Goal: Obtain resource: Obtain resource

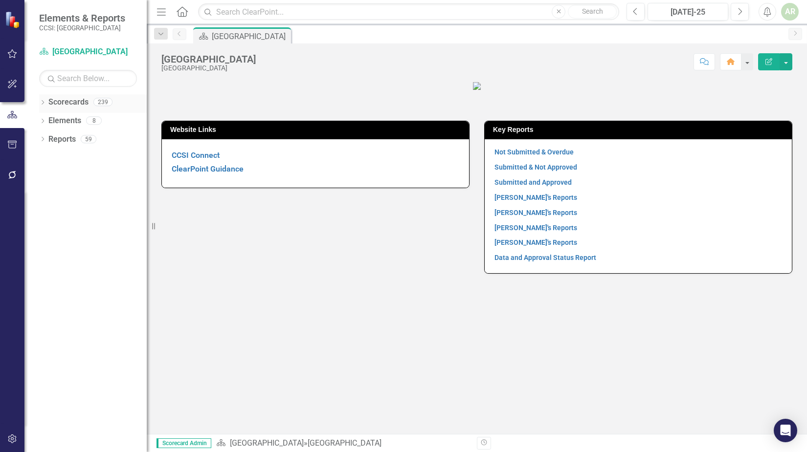
click at [43, 103] on icon "Dropdown" at bounding box center [42, 103] width 7 height 5
click at [48, 122] on icon at bounding box center [48, 120] width 2 height 5
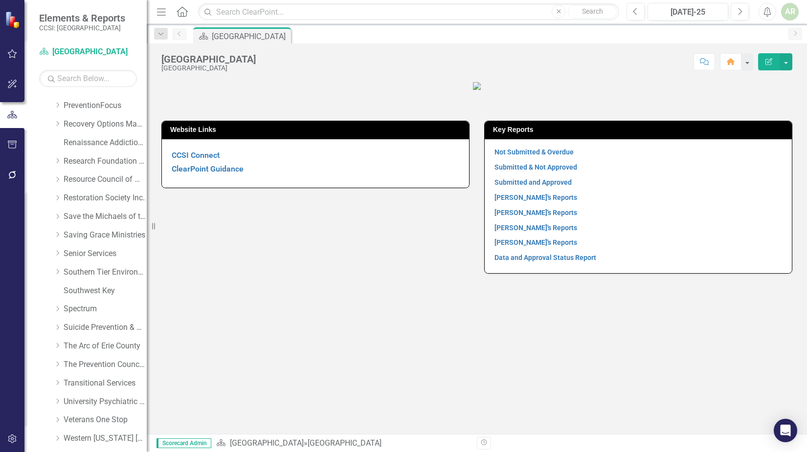
scroll to position [489, 0]
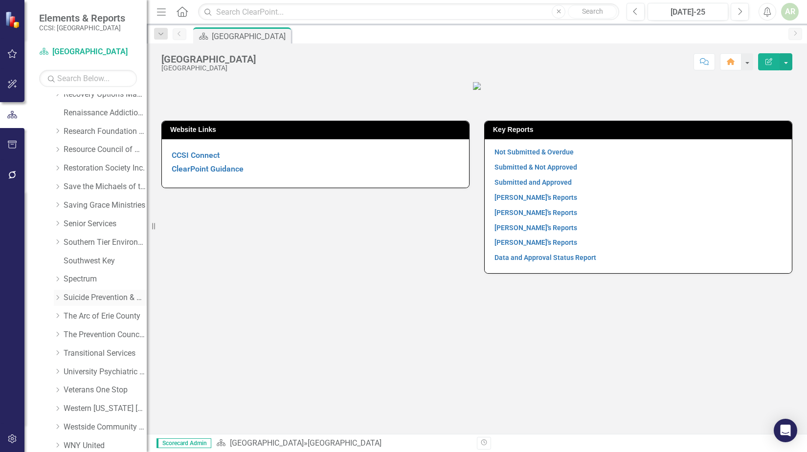
click at [59, 295] on icon "Dropdown" at bounding box center [57, 298] width 7 height 6
click at [94, 316] on link "Addiction Hotline" at bounding box center [109, 316] width 73 height 11
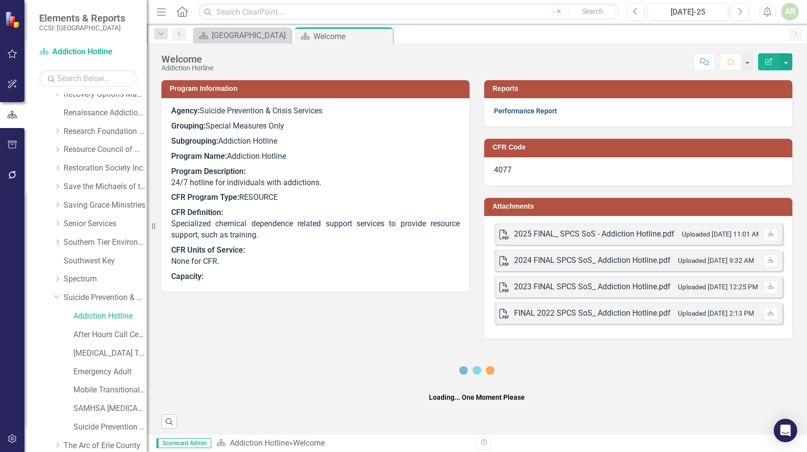
click at [516, 109] on link "Performance Report" at bounding box center [525, 111] width 63 height 8
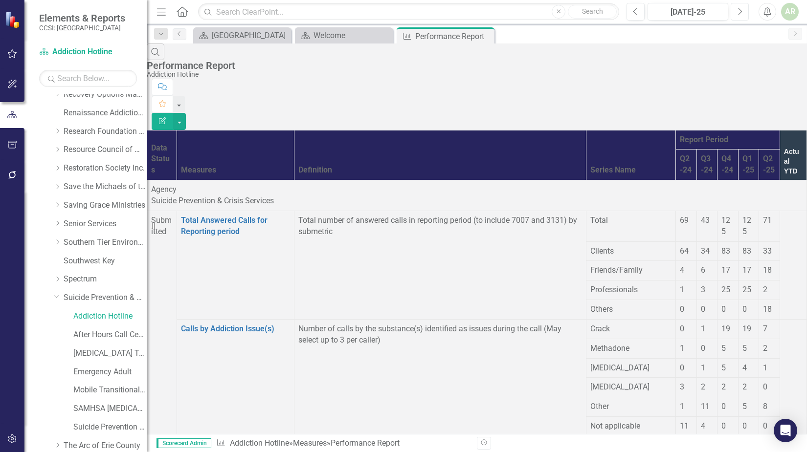
click at [739, 10] on icon "Next" at bounding box center [739, 11] width 5 height 9
click at [186, 113] on button "button" at bounding box center [179, 121] width 13 height 17
click at [750, 98] on link "PDF Export to PDF" at bounding box center [753, 99] width 77 height 18
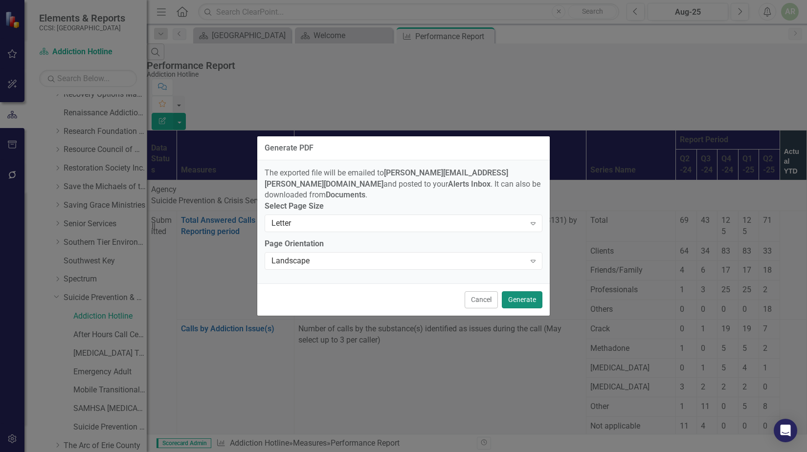
click at [515, 294] on button "Generate" at bounding box center [522, 300] width 41 height 17
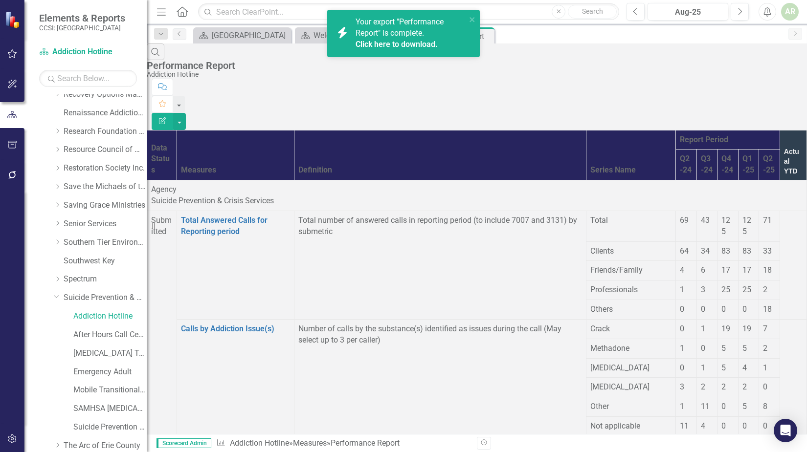
click at [385, 40] on link "Click here to download." at bounding box center [397, 44] width 82 height 9
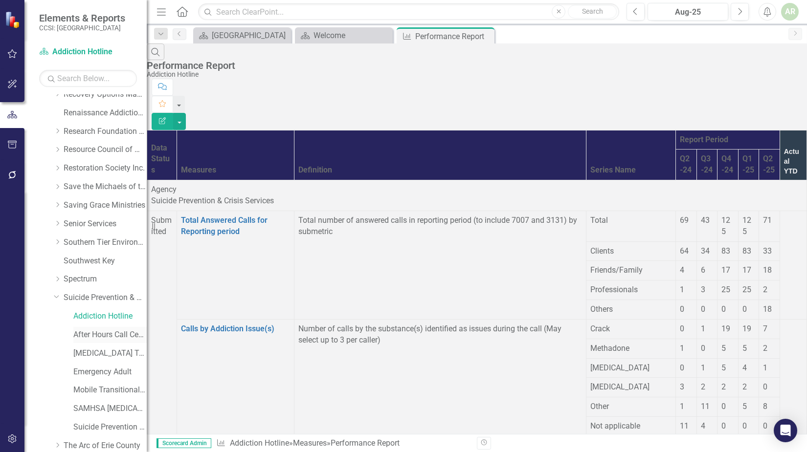
click at [93, 332] on link "After Hours Call Center" at bounding box center [109, 335] width 73 height 11
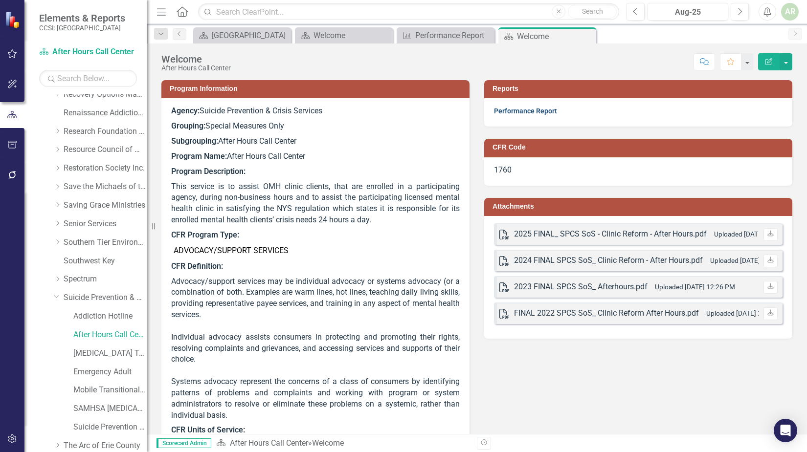
click at [513, 109] on link "Performance Report" at bounding box center [525, 111] width 63 height 8
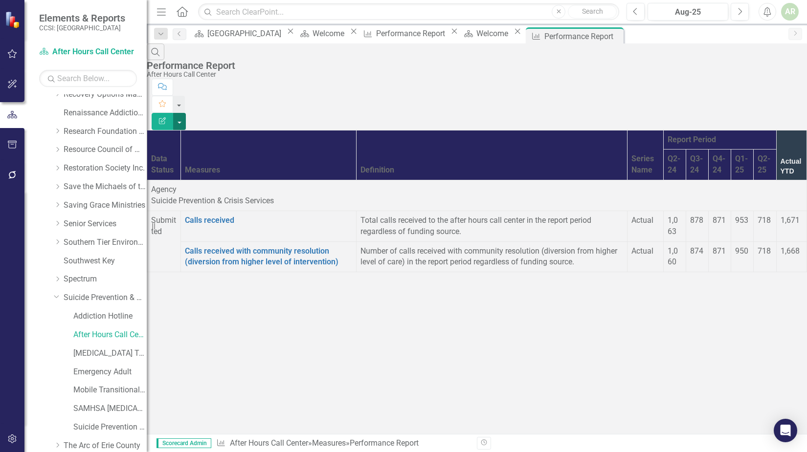
click at [186, 113] on button "button" at bounding box center [179, 121] width 13 height 17
click at [749, 99] on link "PDF Export to PDF" at bounding box center [753, 99] width 77 height 18
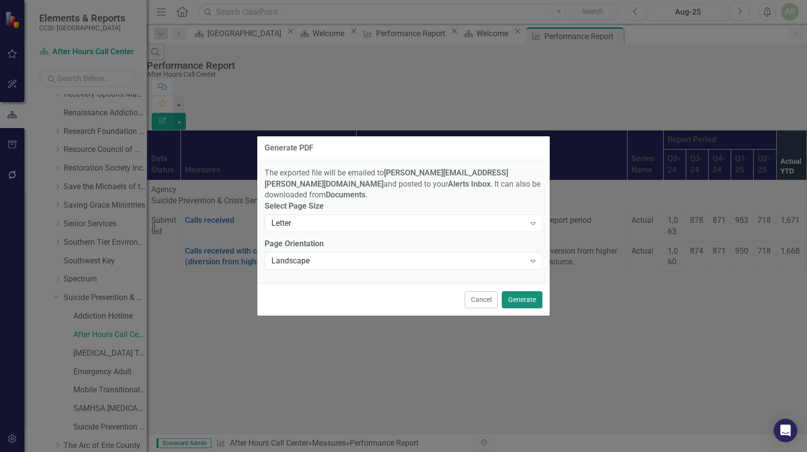
click at [516, 296] on button "Generate" at bounding box center [522, 300] width 41 height 17
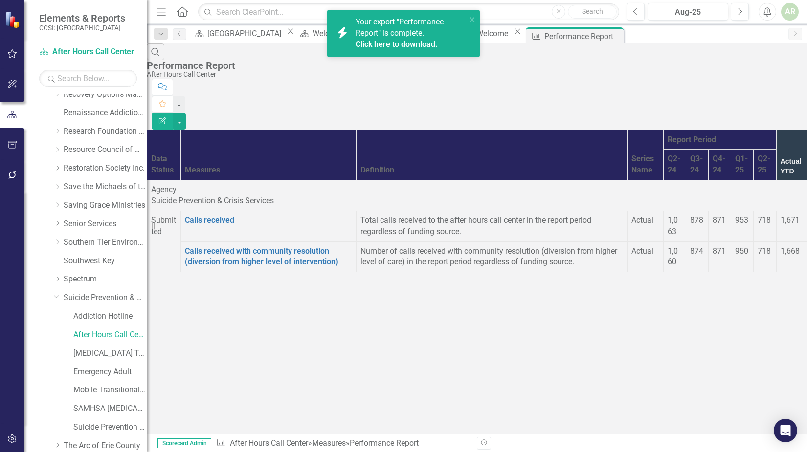
click at [392, 45] on link "Click here to download." at bounding box center [397, 44] width 82 height 9
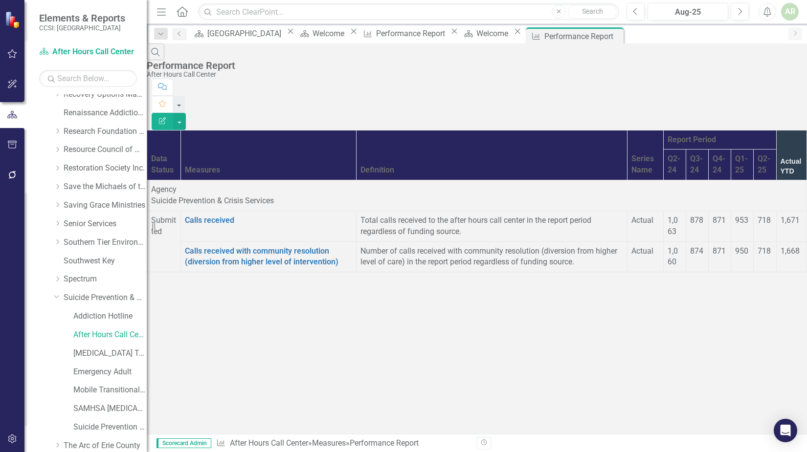
click at [756, 279] on div "Search Performance Report After Hours Call Center Comment Favorite Edit Report …" at bounding box center [477, 162] width 660 height 236
click at [100, 353] on link "[MEDICAL_DATA] Team" at bounding box center [109, 353] width 73 height 11
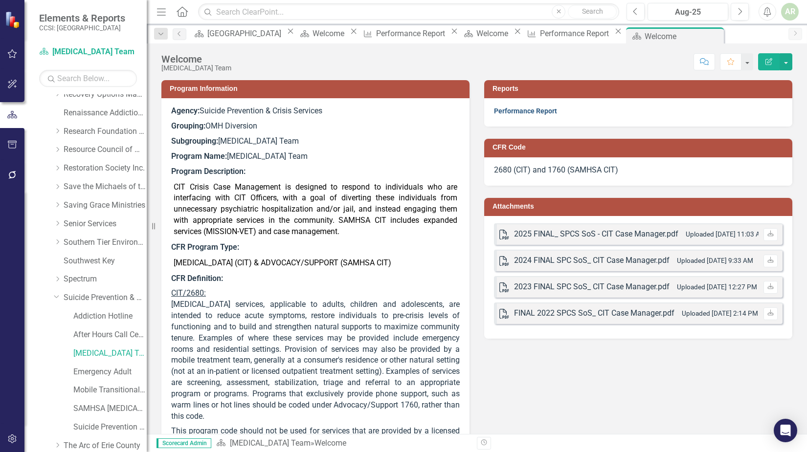
click at [521, 112] on link "Performance Report" at bounding box center [525, 111] width 63 height 8
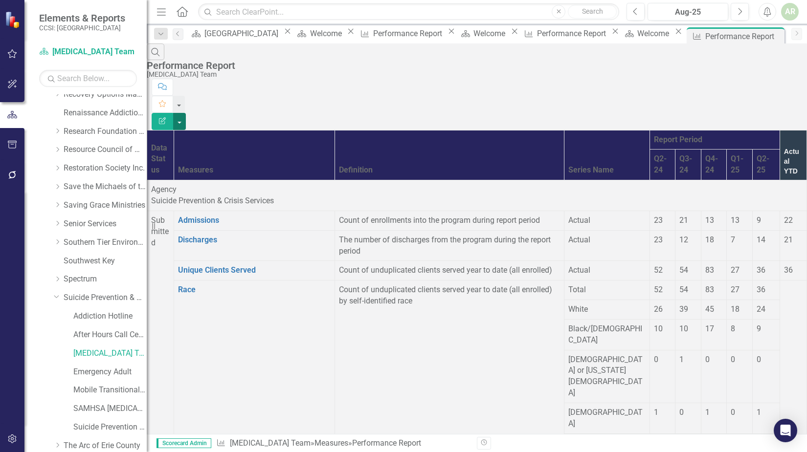
click at [186, 113] on button "button" at bounding box center [179, 121] width 13 height 17
click at [767, 98] on link "PDF Export to PDF" at bounding box center [753, 99] width 77 height 18
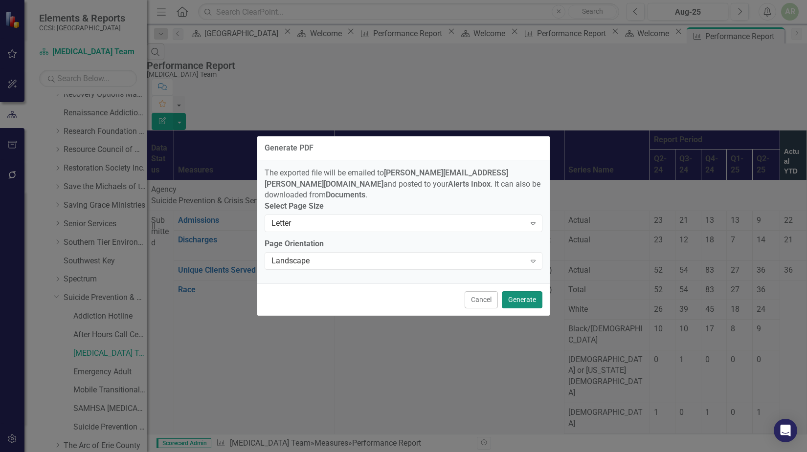
click at [521, 297] on button "Generate" at bounding box center [522, 300] width 41 height 17
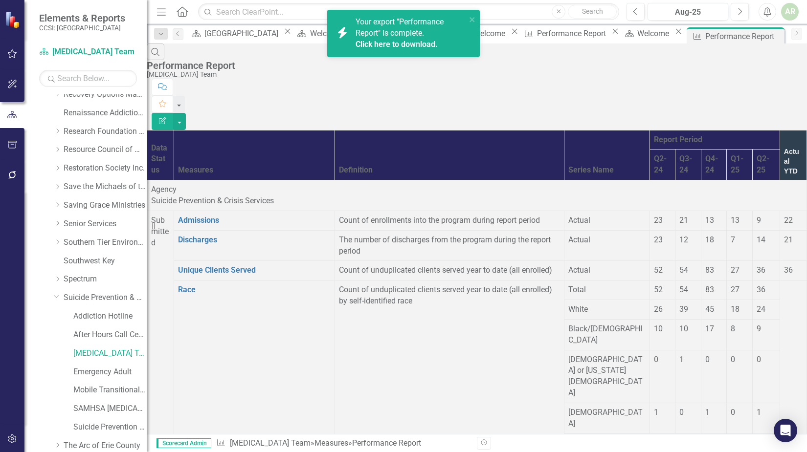
click at [413, 42] on link "Click here to download." at bounding box center [397, 44] width 82 height 9
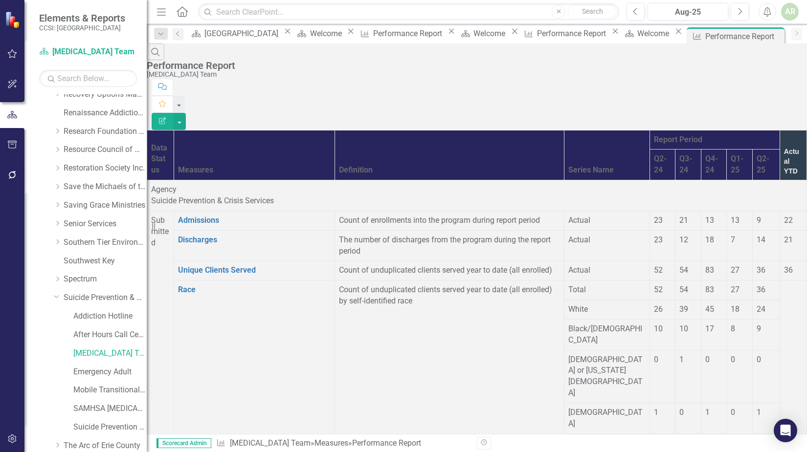
click at [748, 35] on div "Scorecard Erie County Close Scorecard Welcome Close Measure Performance Report …" at bounding box center [487, 35] width 598 height 16
click at [499, 65] on div "Search Performance Report [MEDICAL_DATA] Team" at bounding box center [477, 61] width 660 height 35
click at [94, 370] on link "Emergency Adult" at bounding box center [109, 372] width 73 height 11
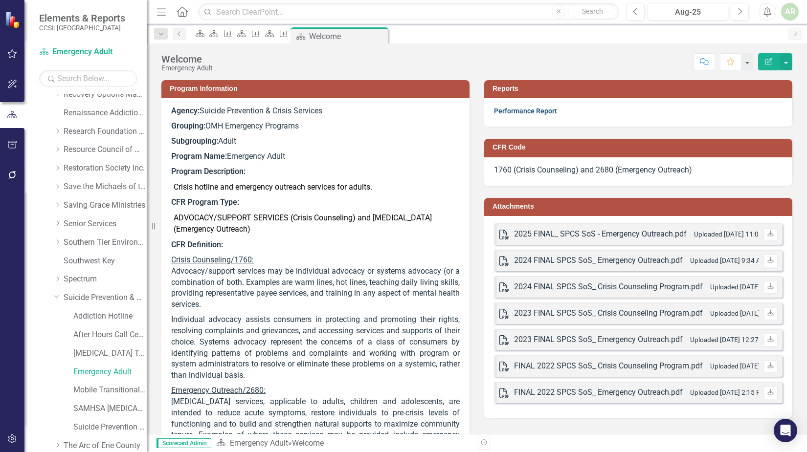
click at [527, 111] on link "Performance Report" at bounding box center [525, 111] width 63 height 8
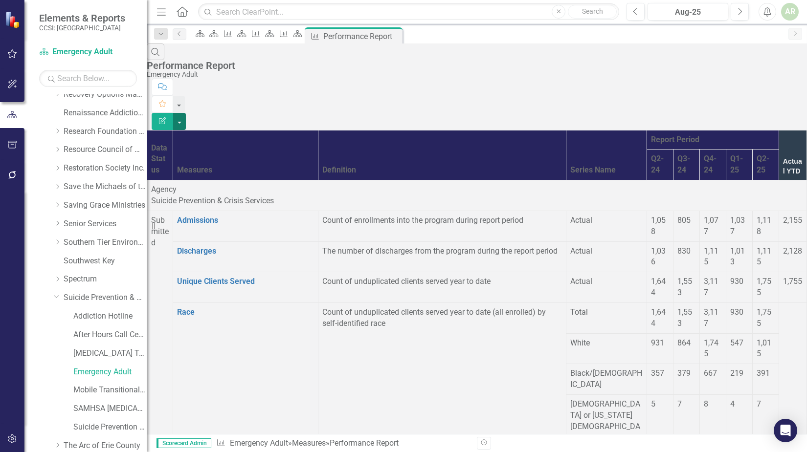
click at [186, 113] on button "button" at bounding box center [179, 121] width 13 height 17
click at [749, 96] on link "PDF Export to PDF" at bounding box center [753, 99] width 77 height 18
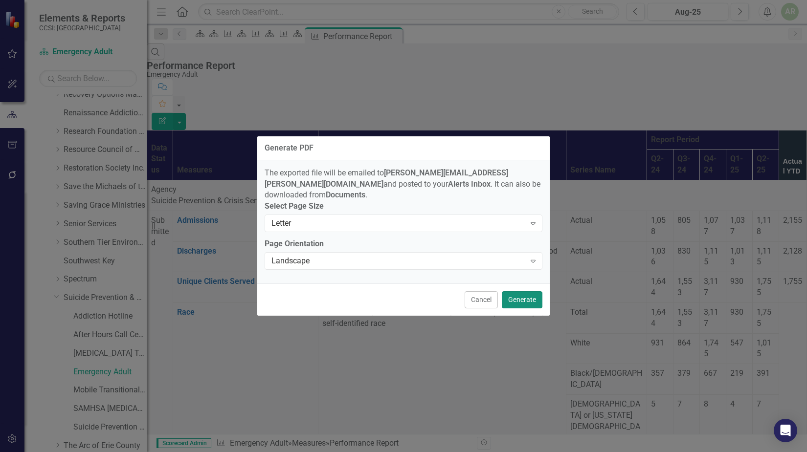
click at [519, 296] on button "Generate" at bounding box center [522, 300] width 41 height 17
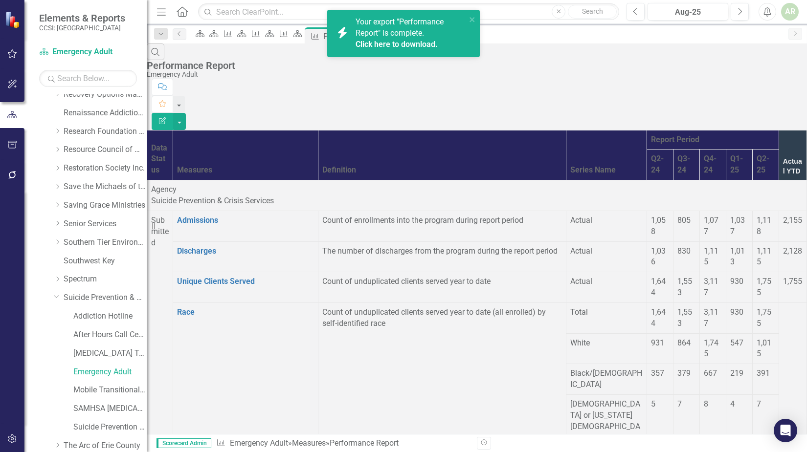
click at [418, 42] on link "Click here to download." at bounding box center [397, 44] width 82 height 9
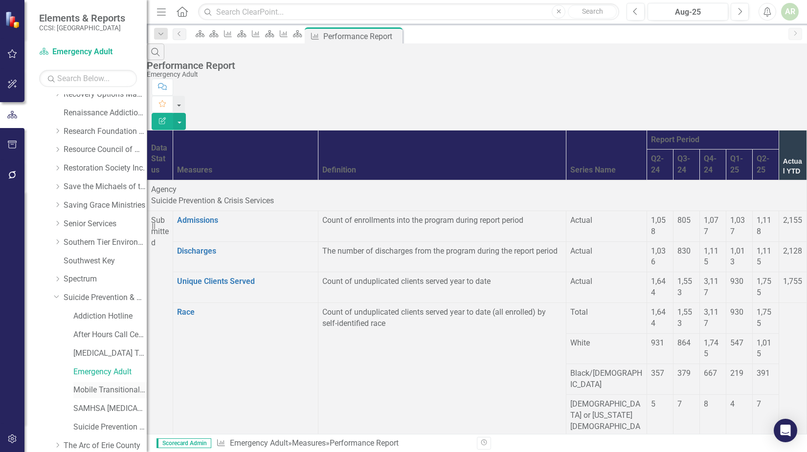
click at [105, 388] on link "Mobile Transitional Support" at bounding box center [109, 390] width 73 height 11
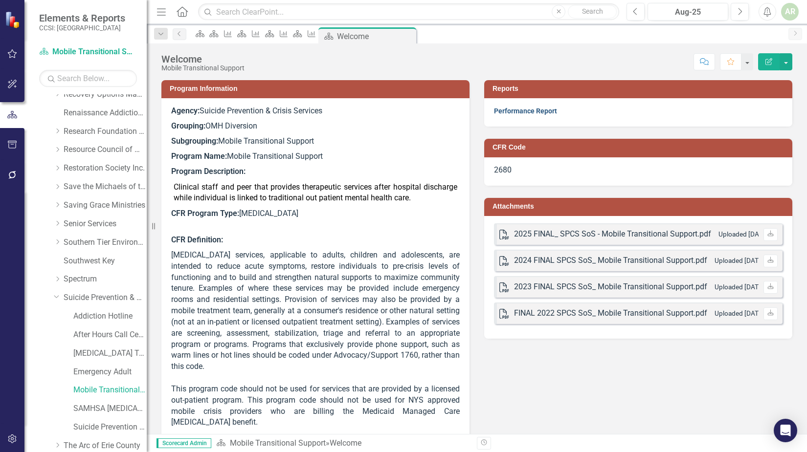
click at [510, 111] on link "Performance Report" at bounding box center [525, 111] width 63 height 8
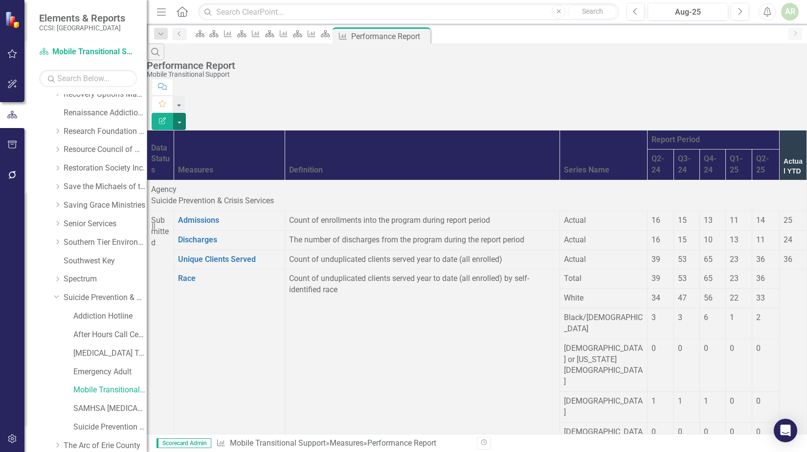
click at [186, 113] on button "button" at bounding box center [179, 121] width 13 height 17
click at [750, 95] on link "PDF Export to PDF" at bounding box center [753, 99] width 77 height 18
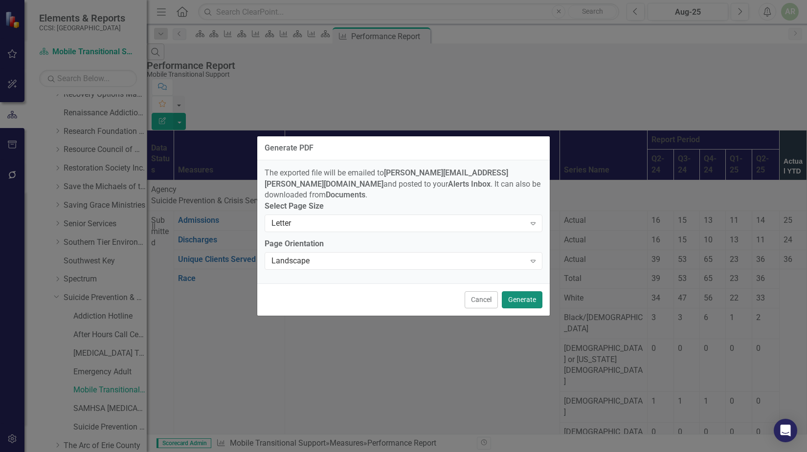
click at [519, 298] on button "Generate" at bounding box center [522, 300] width 41 height 17
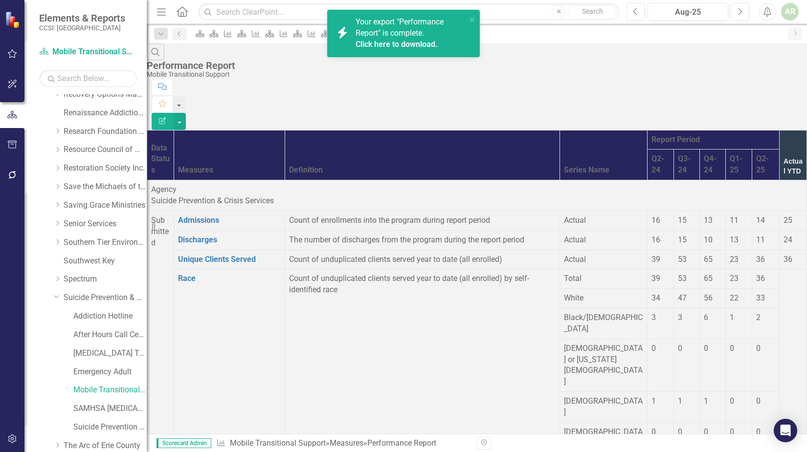
click at [392, 45] on link "Click here to download." at bounding box center [397, 44] width 82 height 9
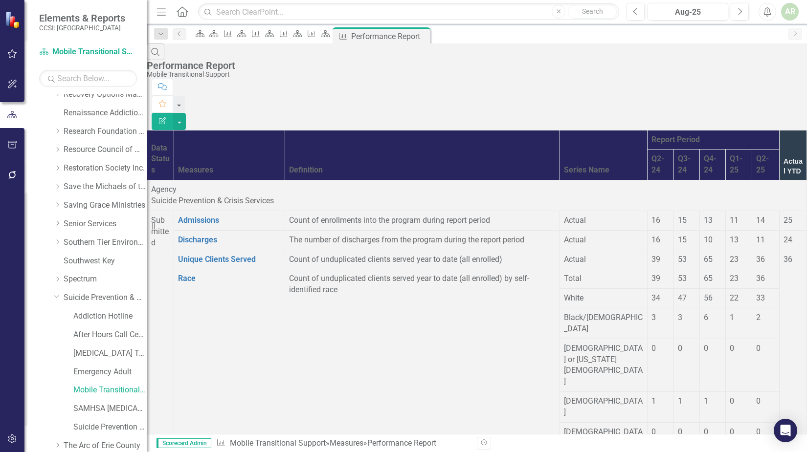
click at [766, 35] on div "Scorecard Scorecard Measure Scorecard Measure Scorecard Measure Scorecard Measu…" at bounding box center [487, 35] width 592 height 16
click at [114, 424] on link "Suicide Prevention Coalition" at bounding box center [109, 427] width 73 height 11
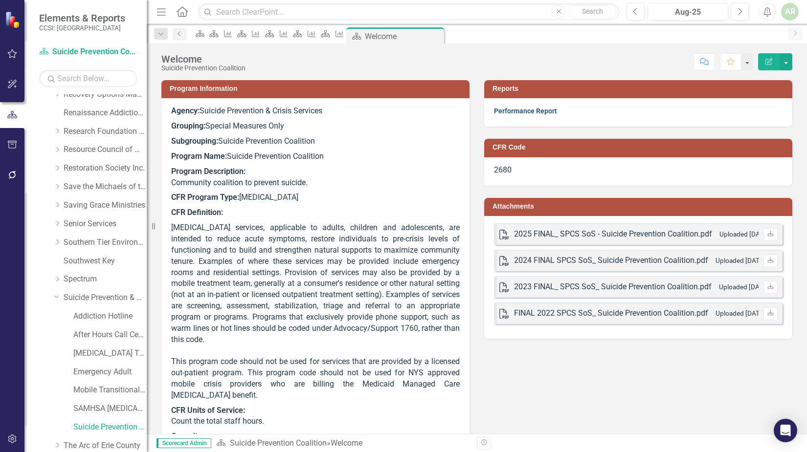
click at [529, 109] on link "Performance Report" at bounding box center [525, 111] width 63 height 8
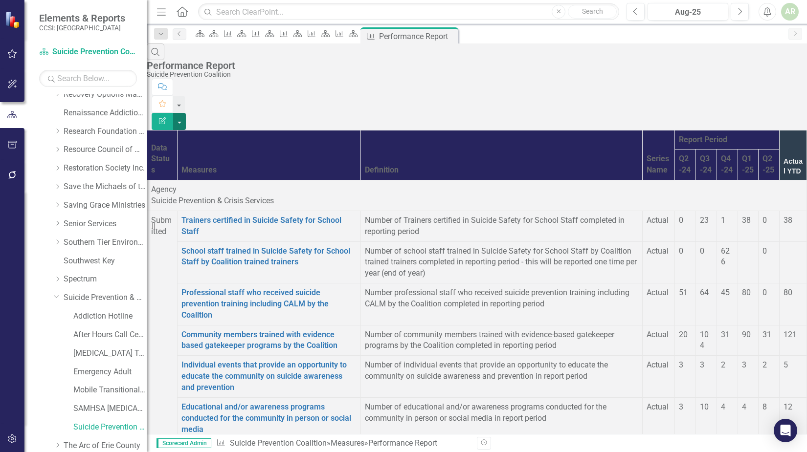
click at [186, 113] on button "button" at bounding box center [179, 121] width 13 height 17
click at [756, 100] on link "PDF Export to PDF" at bounding box center [753, 99] width 77 height 18
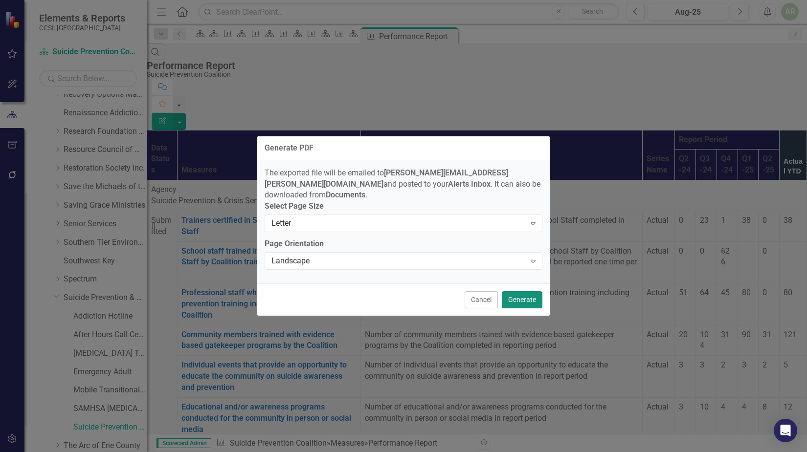
click at [524, 298] on button "Generate" at bounding box center [522, 300] width 41 height 17
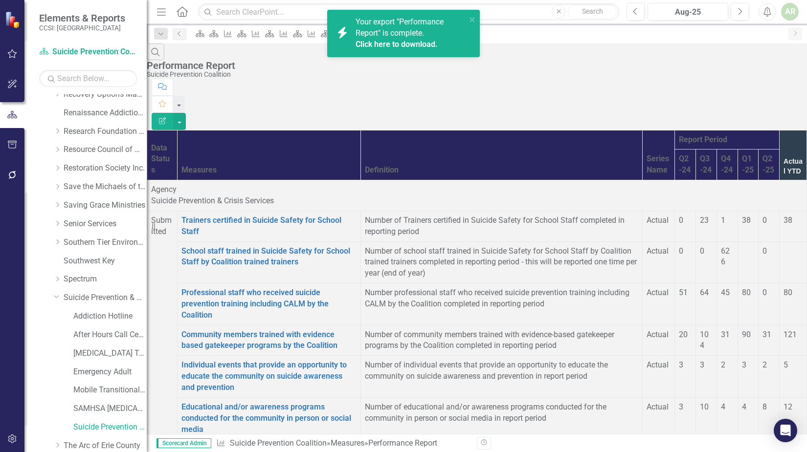
click at [399, 42] on link "Click here to download." at bounding box center [397, 44] width 82 height 9
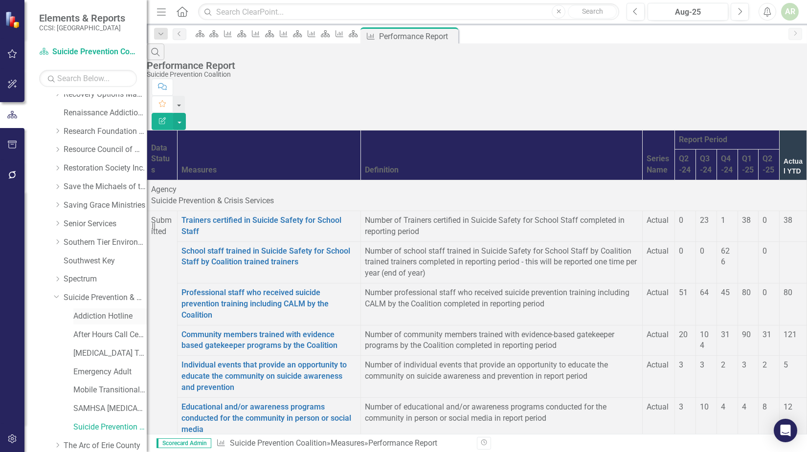
click at [104, 314] on link "Addiction Hotline" at bounding box center [109, 316] width 73 height 11
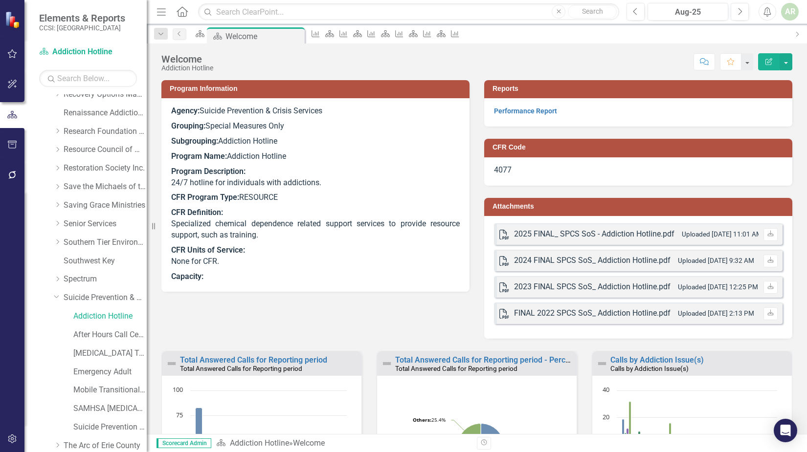
click at [433, 318] on div "Program Information Agency: Suicide Prevention & Crisis Services Grouping: Spec…" at bounding box center [477, 203] width 646 height 271
click at [767, 233] on icon "Download" at bounding box center [770, 234] width 7 height 6
click at [86, 335] on link "After Hours Call Center" at bounding box center [109, 335] width 73 height 11
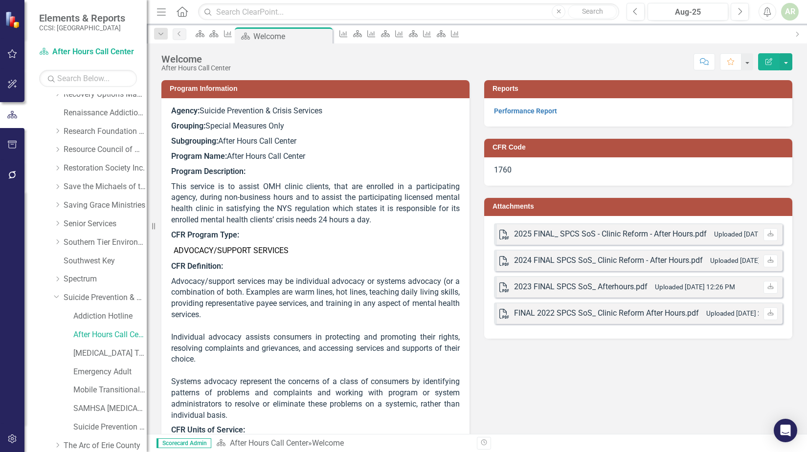
click at [558, 234] on div "2025 FINAL_ SPCS SoS - Clinic Reform - After Hours.pdf" at bounding box center [610, 234] width 193 height 11
click at [768, 234] on icon at bounding box center [771, 234] width 6 height 6
click at [767, 234] on icon "Download" at bounding box center [770, 234] width 7 height 6
click at [544, 234] on div "2025 FINAL_ SPCS SoS - Clinic Reform - After Hours.pdf" at bounding box center [610, 234] width 193 height 11
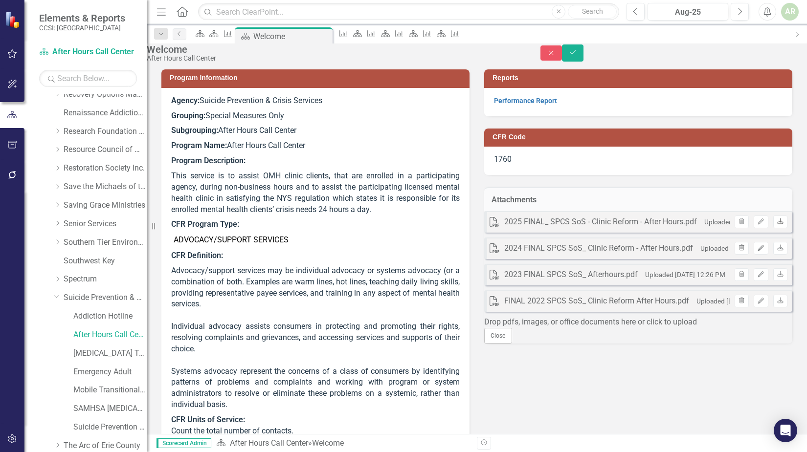
click at [777, 225] on icon "Download" at bounding box center [780, 222] width 7 height 6
click at [523, 419] on div "Program Information Agency: Suicide Prevention & Crisis Services Grouping: Spec…" at bounding box center [477, 259] width 646 height 405
click at [556, 54] on icon "Close" at bounding box center [551, 52] width 9 height 7
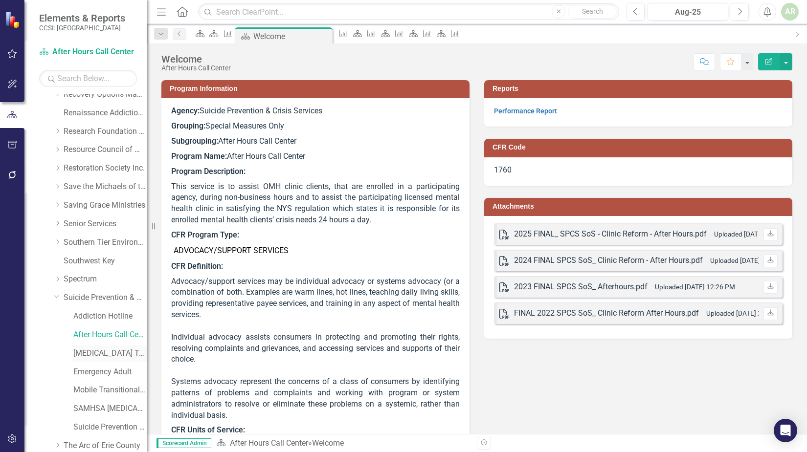
click at [98, 351] on link "[MEDICAL_DATA] Team" at bounding box center [109, 353] width 73 height 11
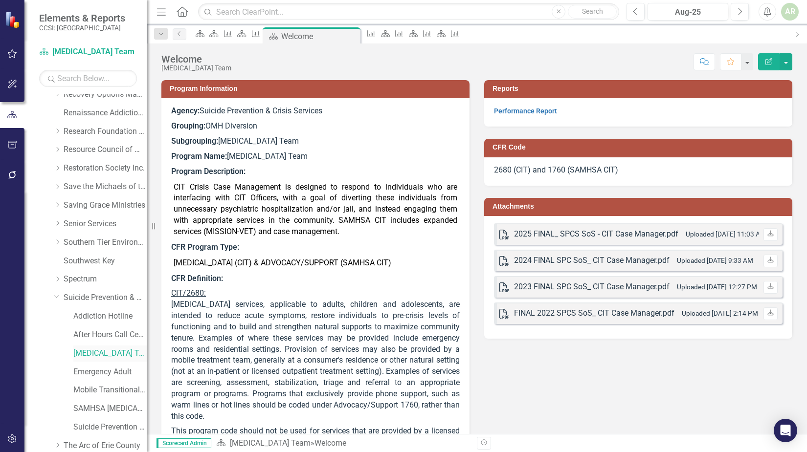
click at [98, 351] on link "[MEDICAL_DATA] Team" at bounding box center [109, 353] width 73 height 11
click at [648, 231] on div "2025 FINAL_ SPCS SoS - CIT Case Manager.pdf" at bounding box center [596, 234] width 164 height 11
click at [767, 232] on icon "Download" at bounding box center [770, 234] width 7 height 6
